Goal: Task Accomplishment & Management: Manage account settings

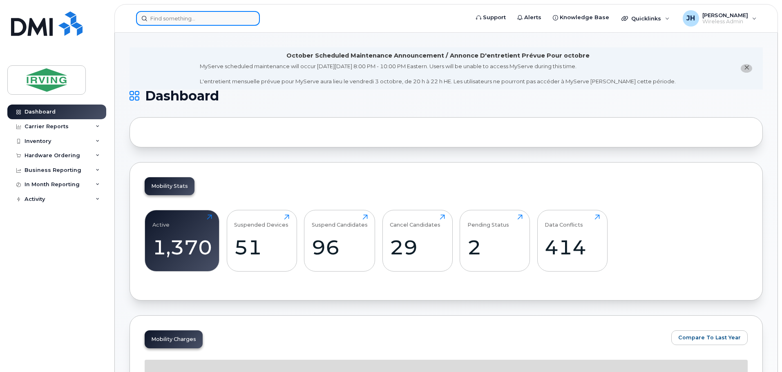
click at [203, 21] on input at bounding box center [198, 18] width 124 height 15
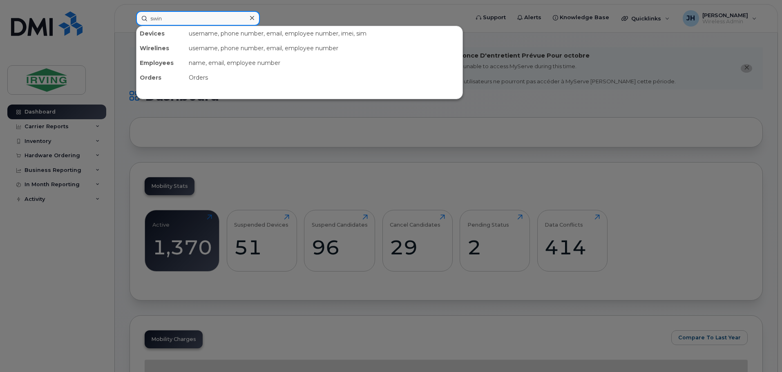
type input "swin"
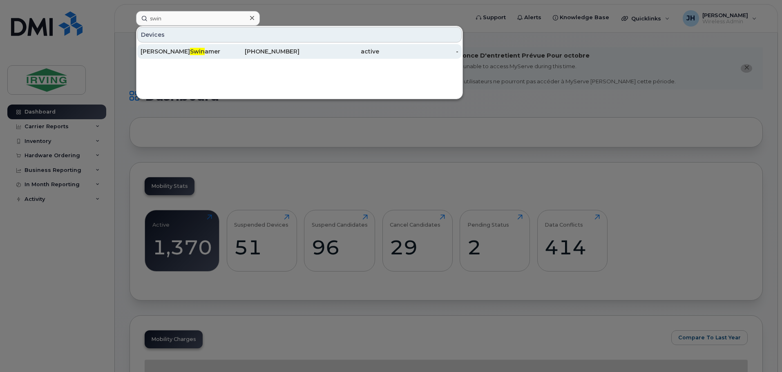
click at [190, 49] on span "Swin" at bounding box center [197, 51] width 15 height 7
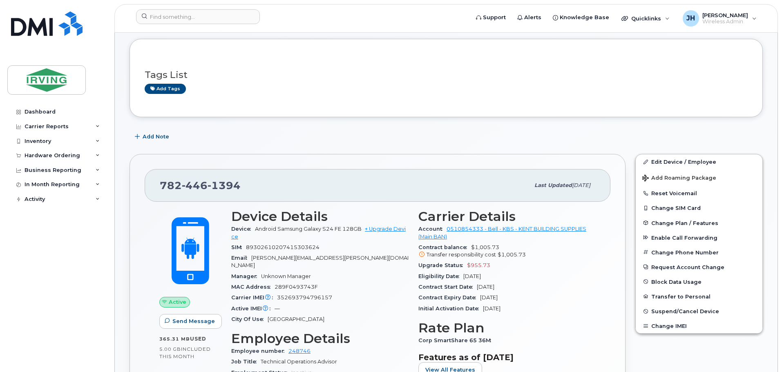
scroll to position [82, 0]
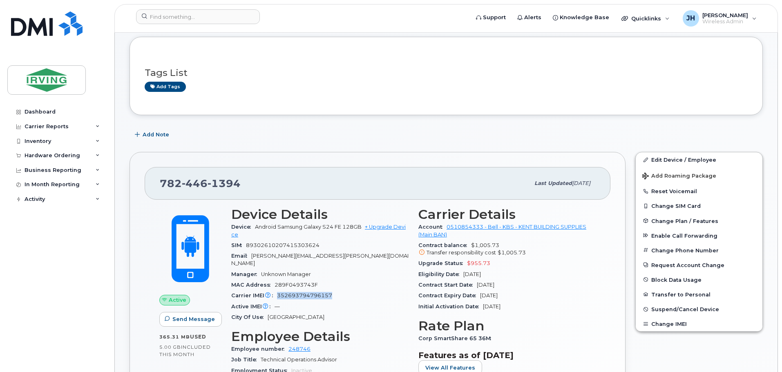
drag, startPoint x: 278, startPoint y: 288, endPoint x: 332, endPoint y: 287, distance: 54.4
click at [332, 290] on div "Carrier IMEI Carrier IMEI is reported during the last billing cycle or change o…" at bounding box center [319, 295] width 177 height 11
copy span "352693794796157"
click at [681, 157] on link "Edit Device / Employee" at bounding box center [699, 159] width 127 height 15
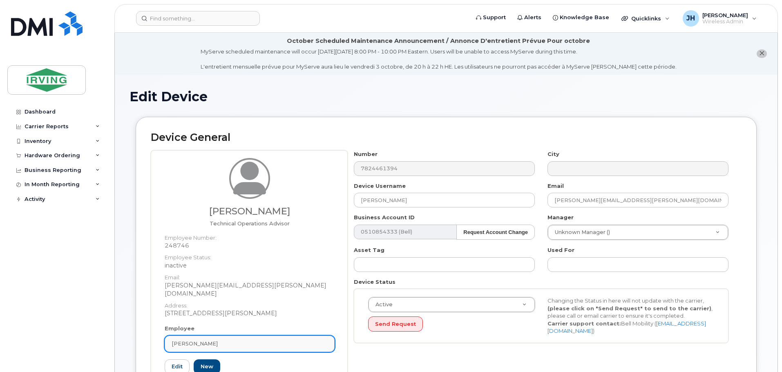
click at [229, 340] on div "[PERSON_NAME]" at bounding box center [250, 344] width 156 height 8
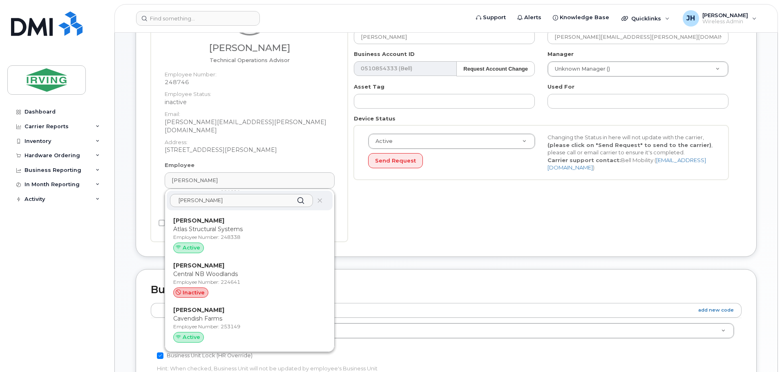
scroll to position [899, 0]
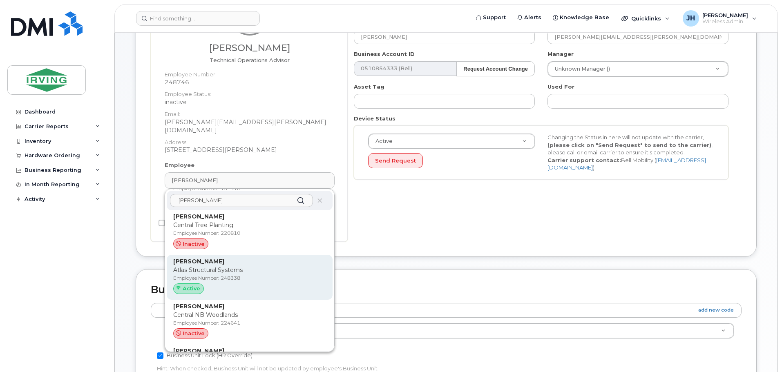
type input "[PERSON_NAME]"
click at [218, 266] on p "Atlas Structural Systems" at bounding box center [249, 270] width 153 height 9
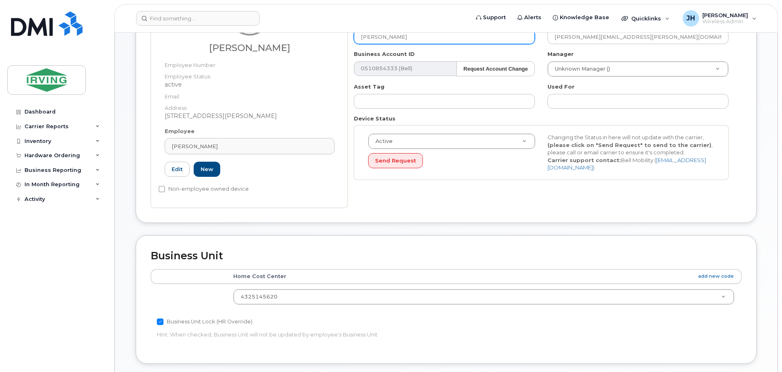
type input "248338"
type input "[PERSON_NAME]"
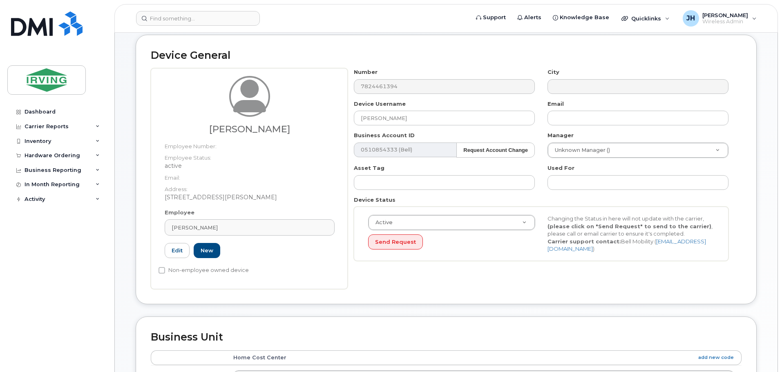
scroll to position [82, 0]
click at [564, 119] on input "text" at bounding box center [637, 118] width 181 height 15
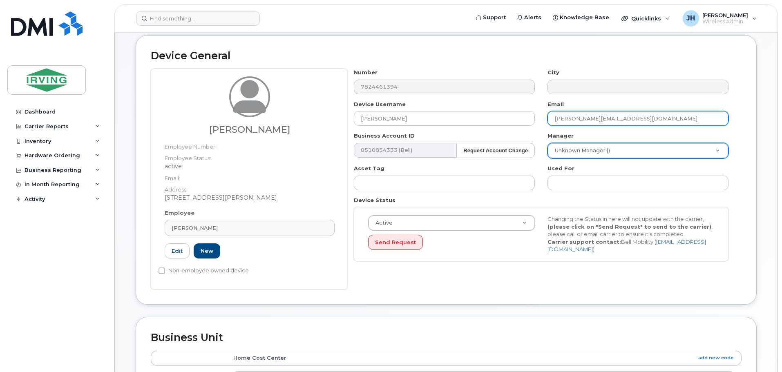
type input "[PERSON_NAME][EMAIL_ADDRESS][DOMAIN_NAME]"
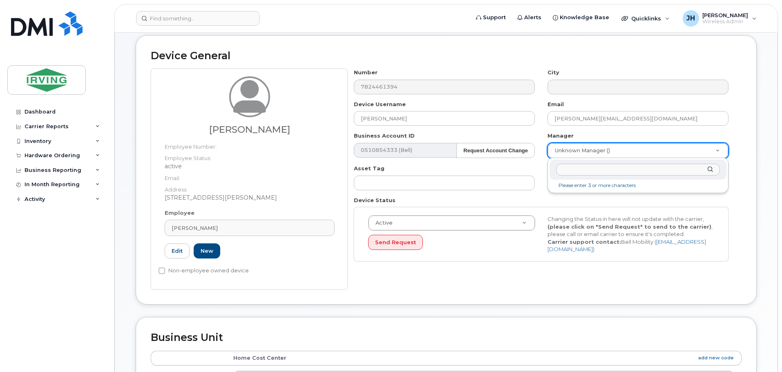
click at [594, 172] on input "text" at bounding box center [638, 170] width 164 height 12
type input "skel"
type input "1476574"
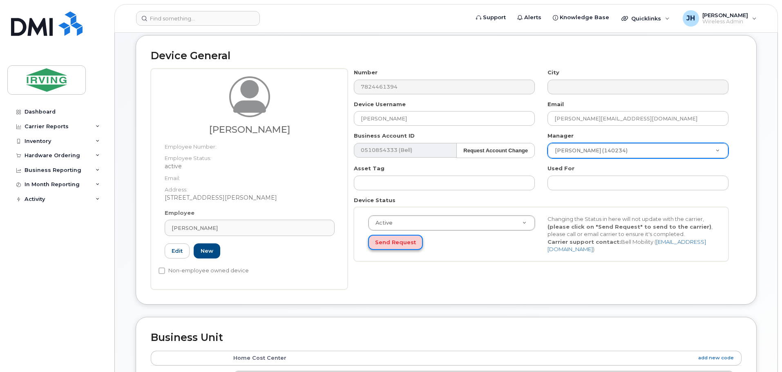
click at [398, 243] on button "Send Request" at bounding box center [395, 242] width 55 height 15
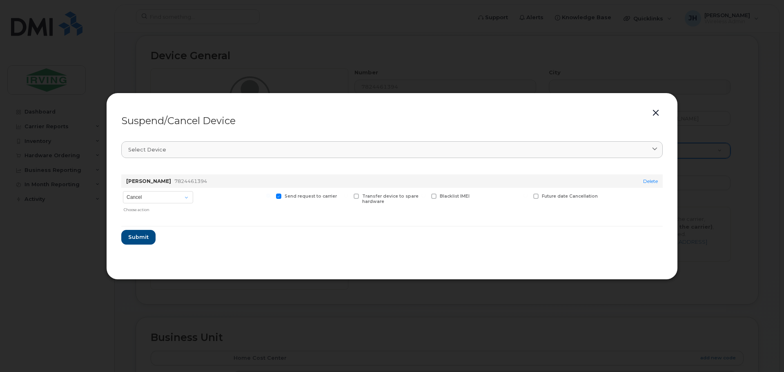
click at [655, 113] on button "button" at bounding box center [656, 112] width 12 height 11
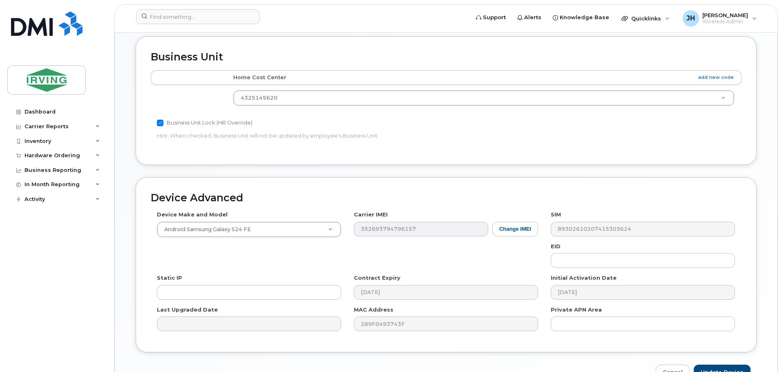
scroll to position [411, 0]
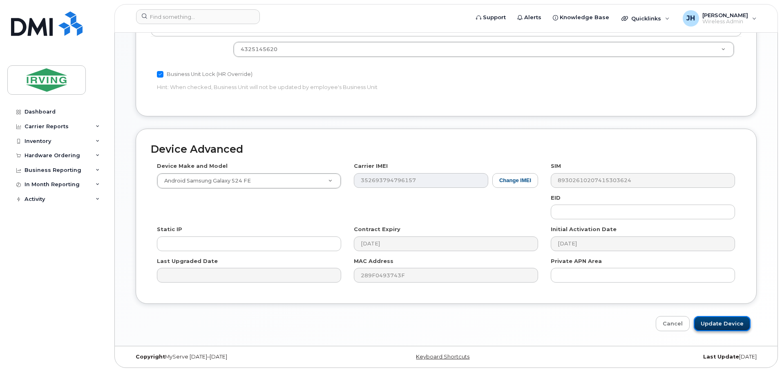
click at [723, 320] on input "Update Device" at bounding box center [722, 323] width 57 height 15
type input "Saving..."
